Goal: Obtain resource: Download file/media

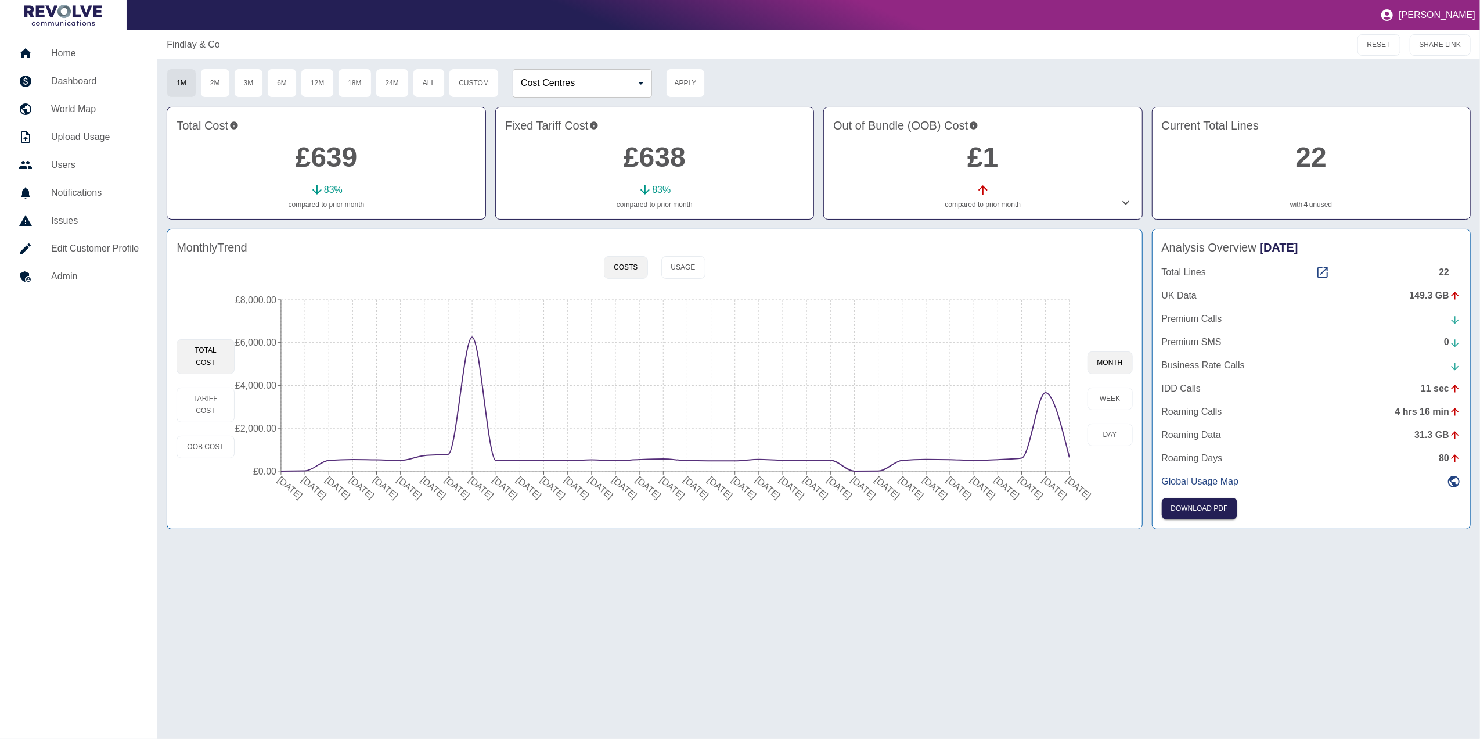
click at [704, 256] on div "Monthly Trend" at bounding box center [655, 247] width 956 height 17
click at [680, 275] on button "Usage" at bounding box center [683, 267] width 44 height 23
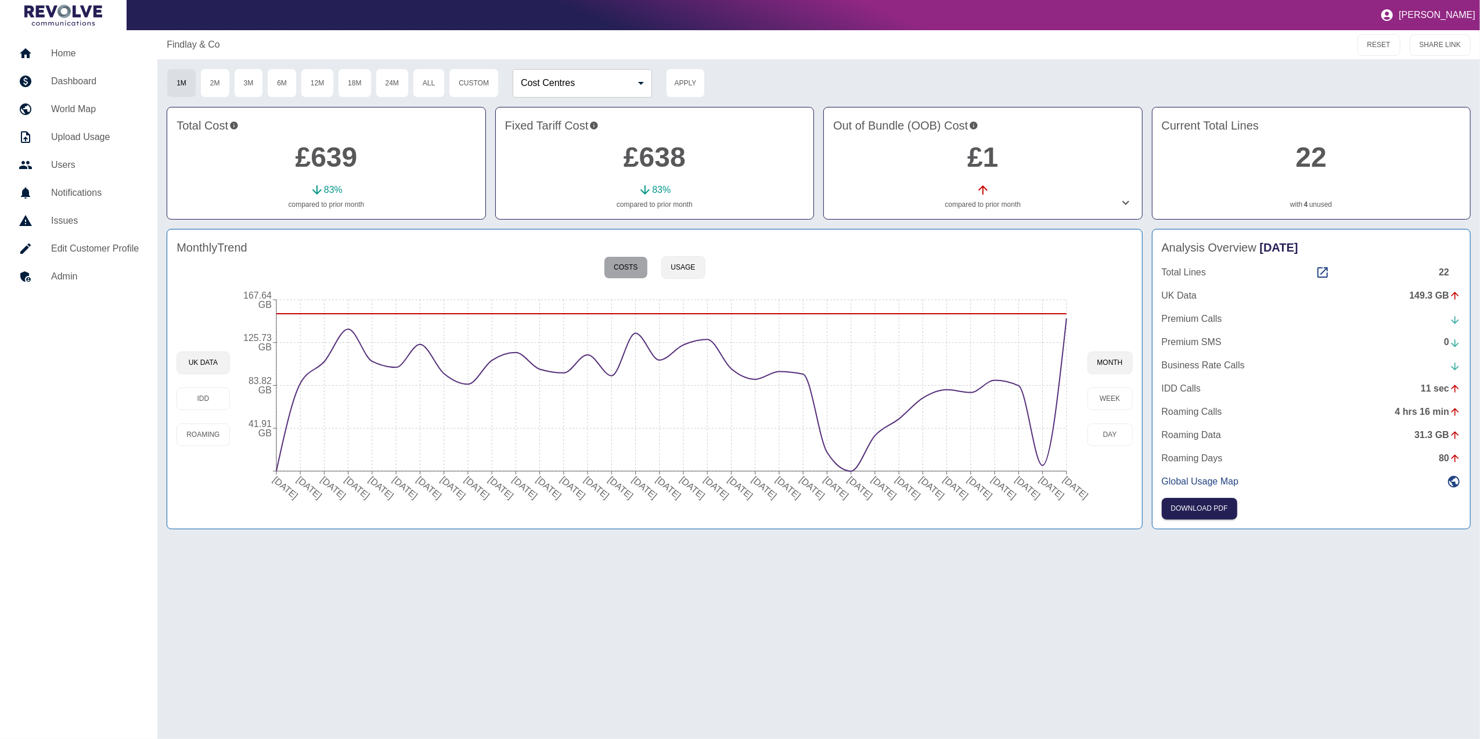
click at [639, 269] on button "Costs" at bounding box center [626, 267] width 44 height 23
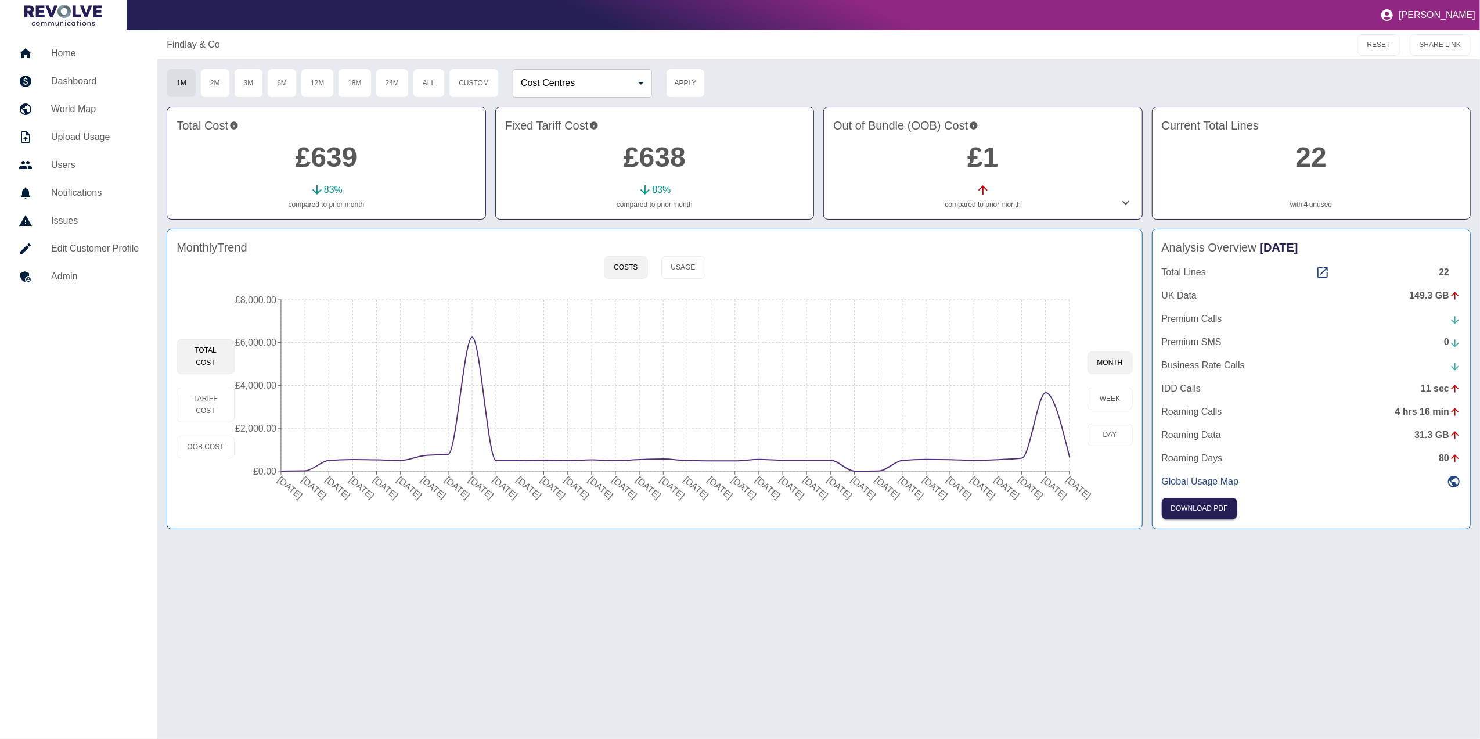
click at [100, 77] on h5 "Dashboard" at bounding box center [95, 81] width 88 height 14
click at [80, 51] on h5 "Home" at bounding box center [95, 53] width 88 height 14
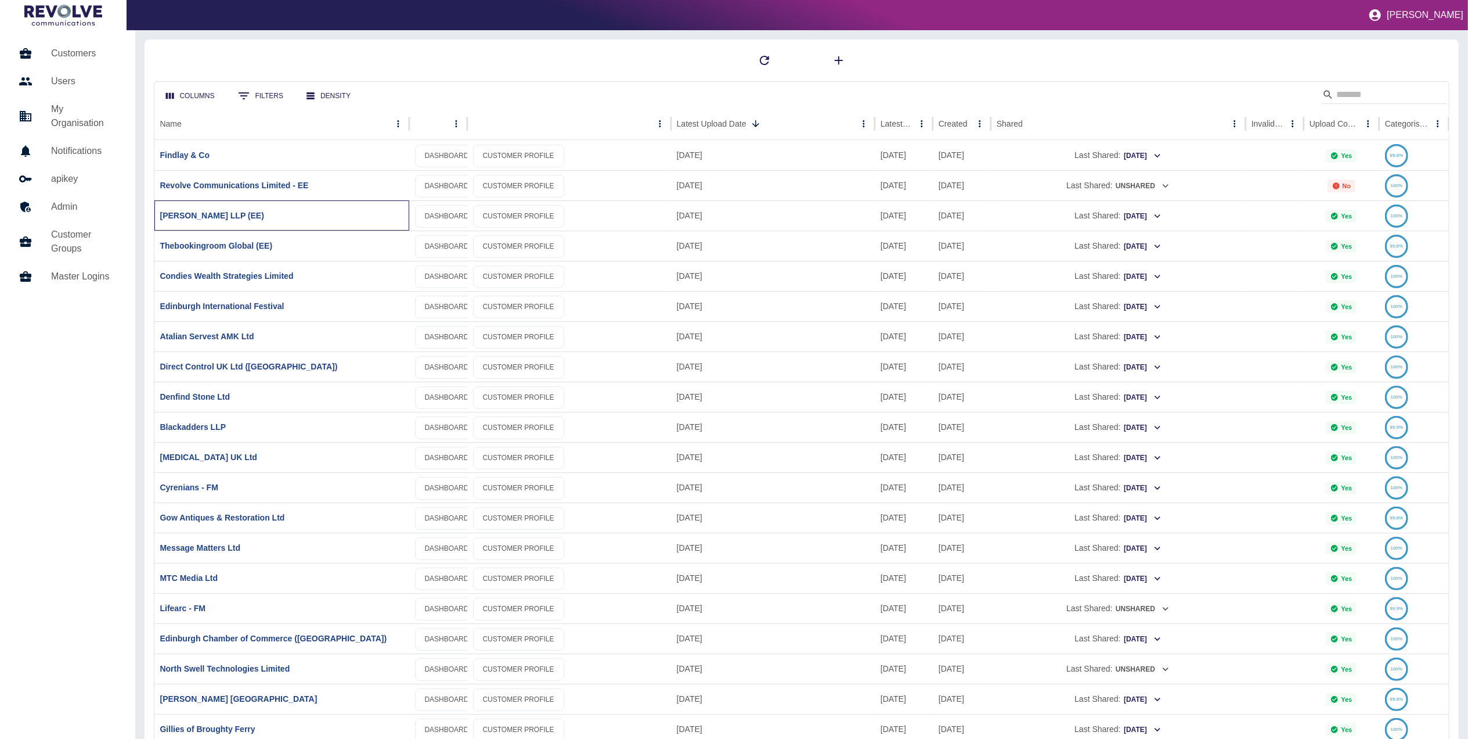
click at [471, 63] on div at bounding box center [802, 60] width 1297 height 23
click at [1367, 93] on input "Search" at bounding box center [1383, 94] width 93 height 19
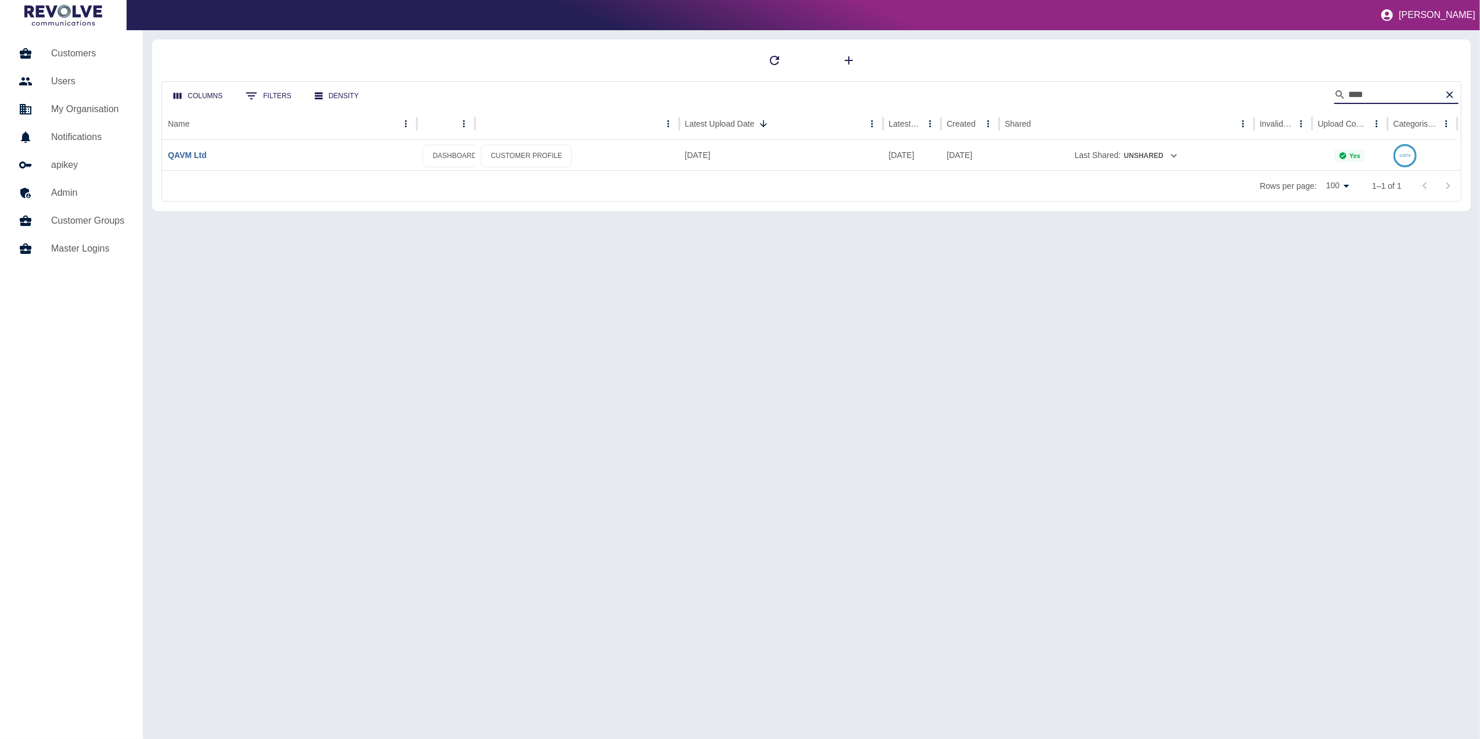
type input "****"
click at [194, 154] on link "QAVM Ltd" at bounding box center [187, 154] width 39 height 9
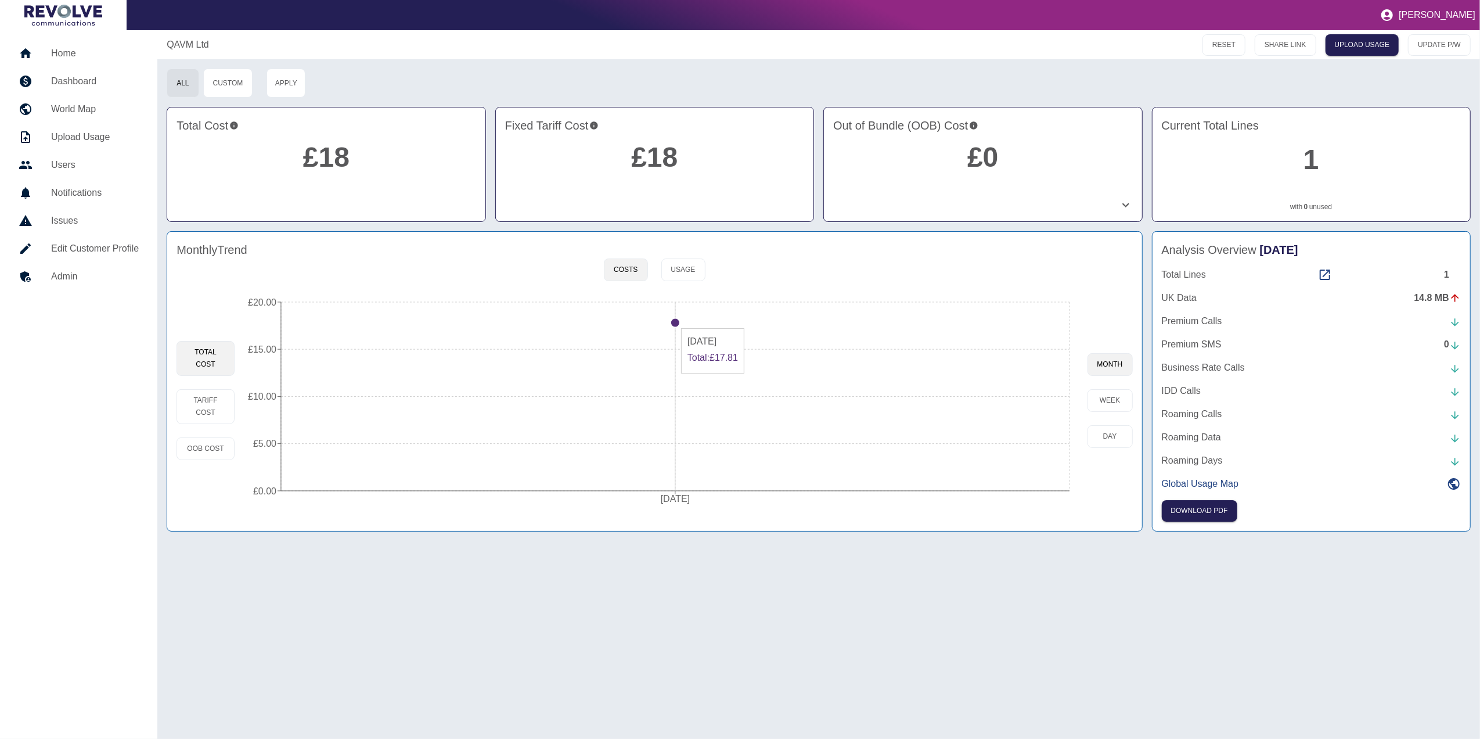
click at [672, 323] on circle at bounding box center [675, 322] width 9 height 9
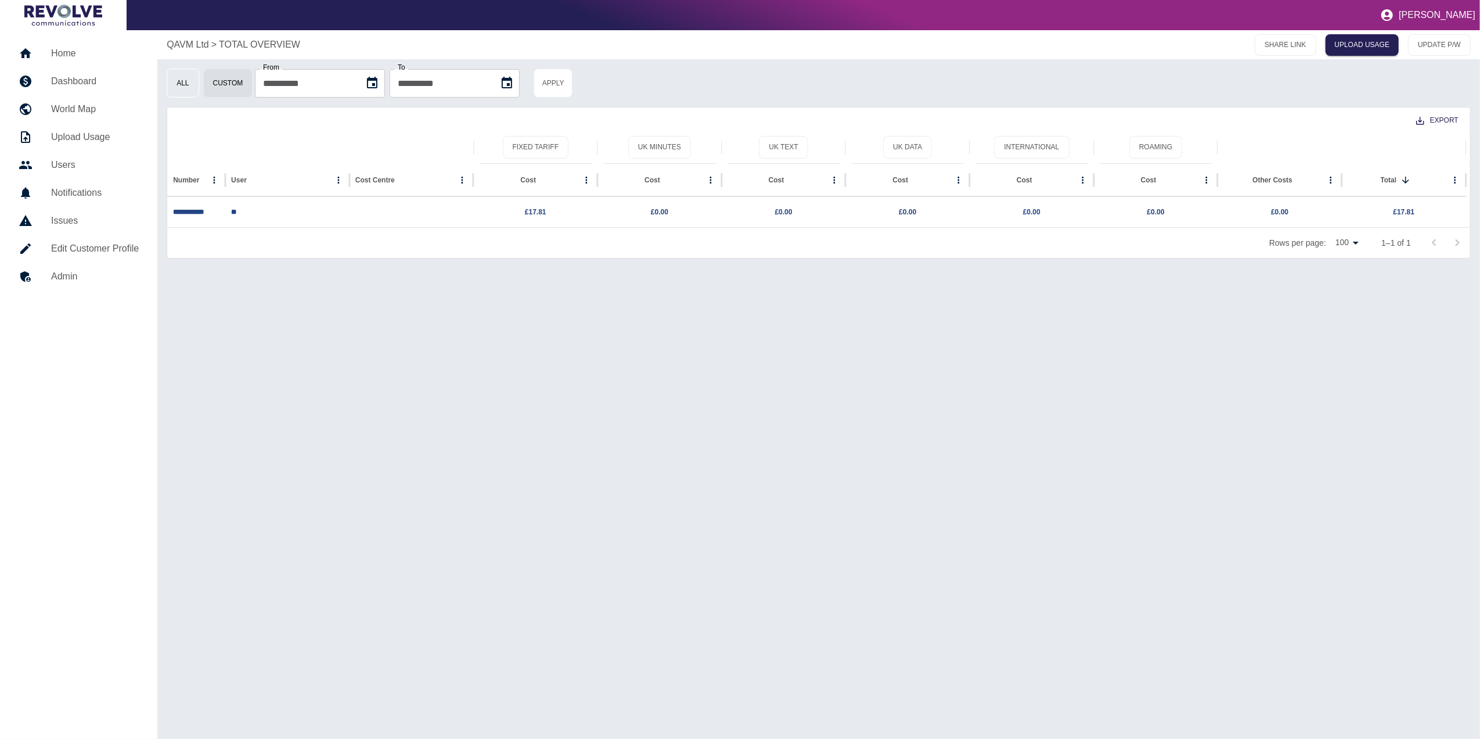
click at [191, 87] on button "All" at bounding box center [183, 83] width 32 height 29
click at [93, 77] on h5 "Dashboard" at bounding box center [95, 81] width 88 height 14
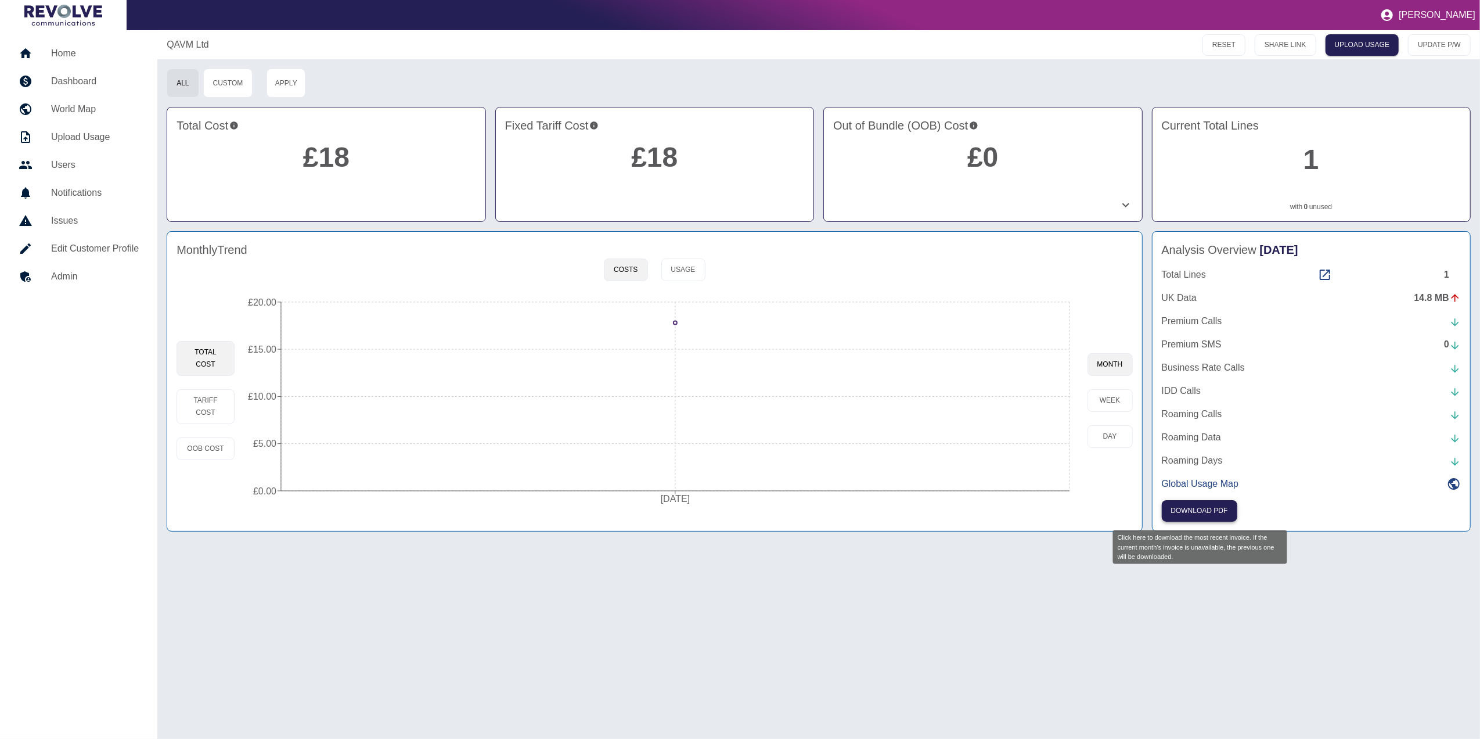
click at [1223, 502] on button "Download PDF" at bounding box center [1199, 510] width 75 height 21
